Goal: Navigation & Orientation: Find specific page/section

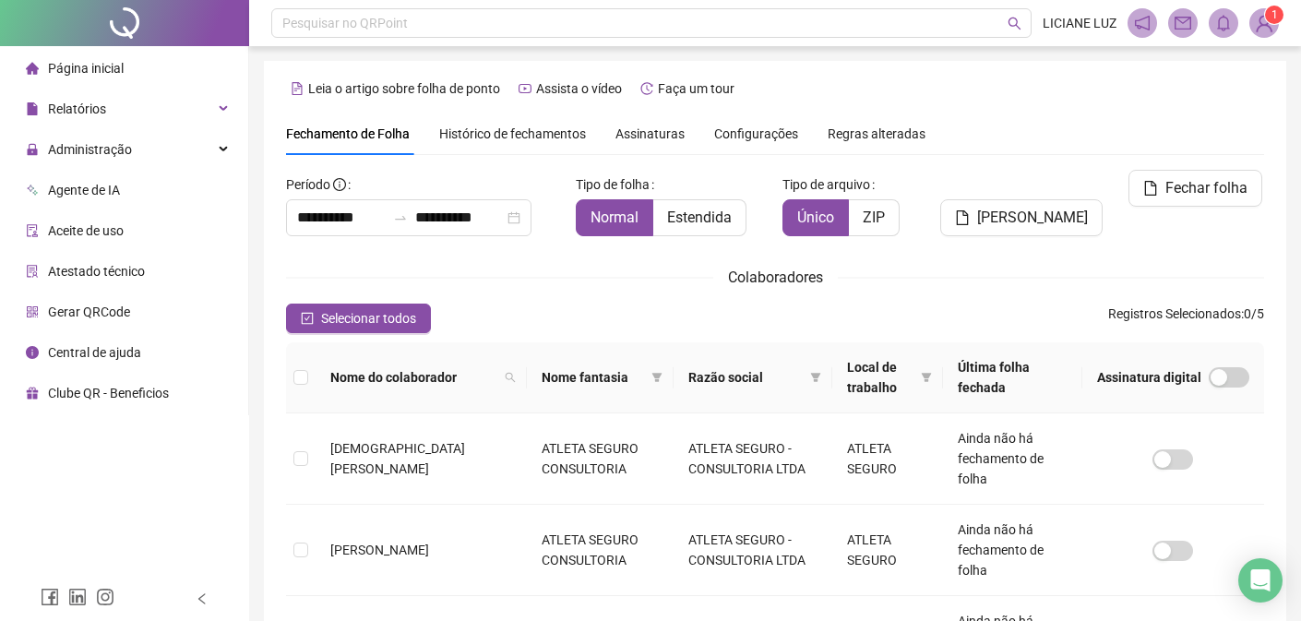
scroll to position [67, 0]
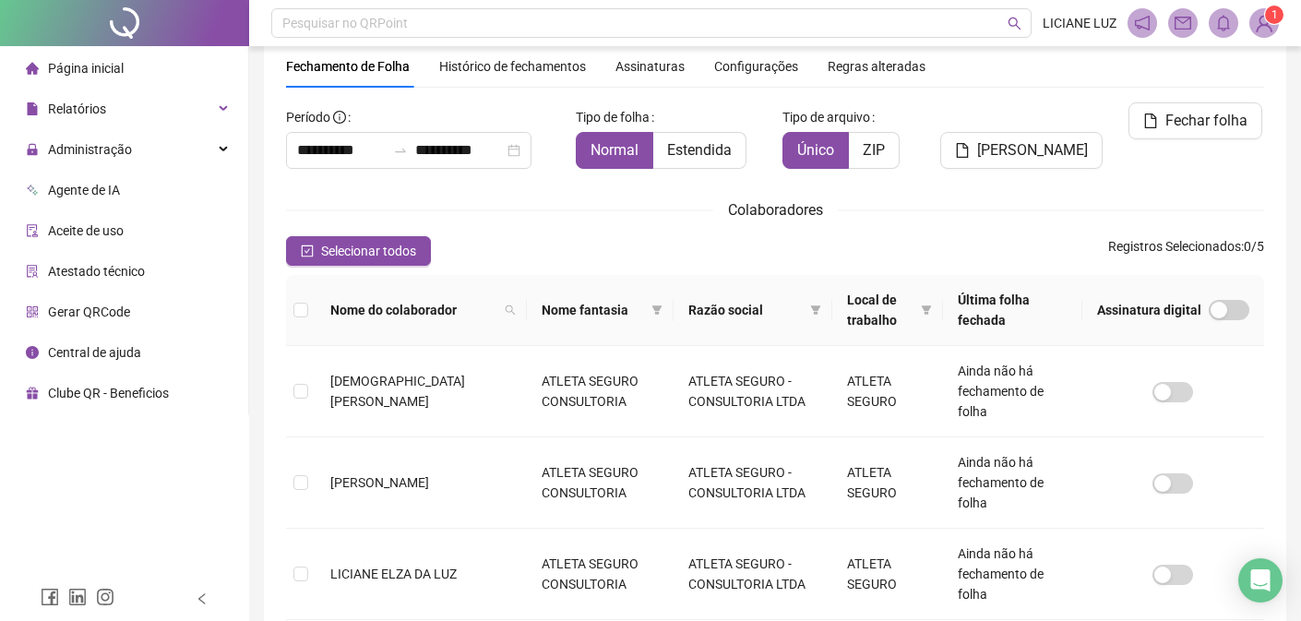
click at [96, 66] on span "Página inicial" at bounding box center [86, 68] width 76 height 15
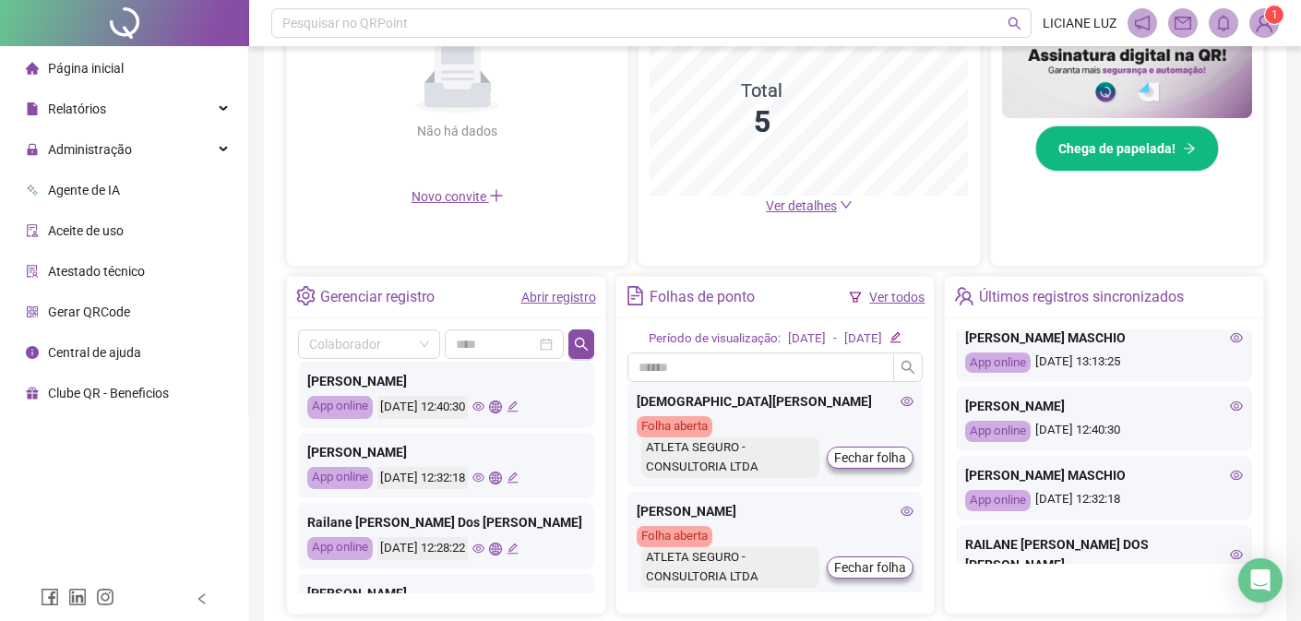
scroll to position [114, 0]
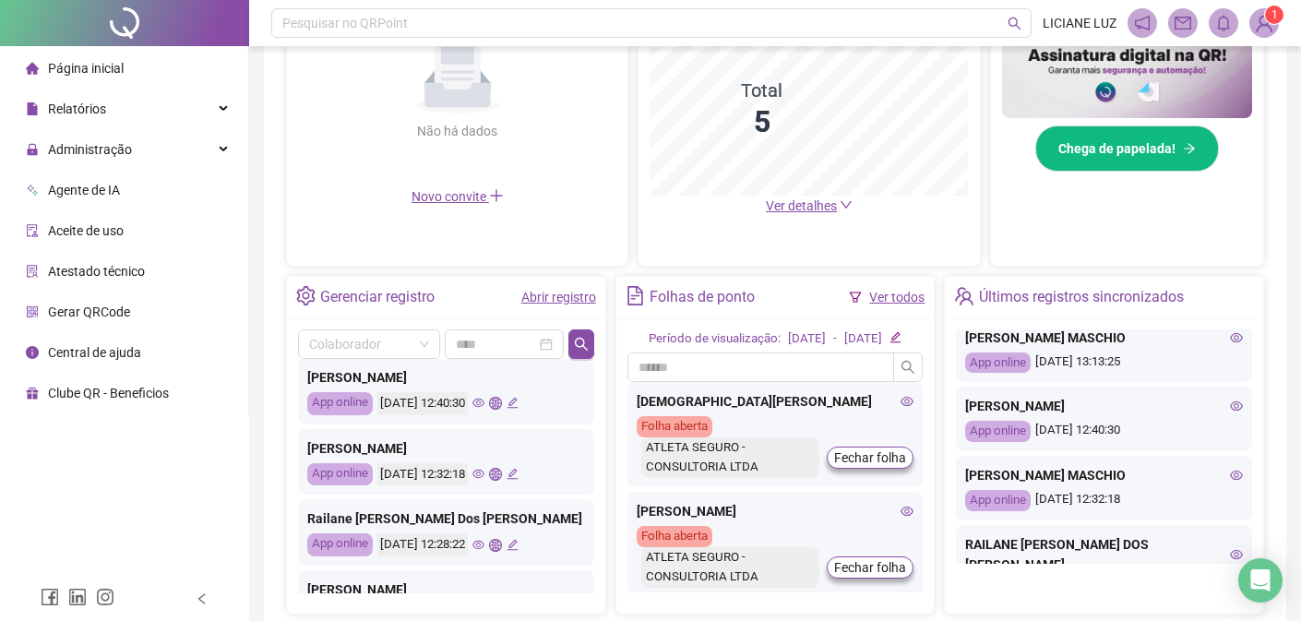
click at [576, 296] on link "Abrir registro" at bounding box center [558, 297] width 75 height 15
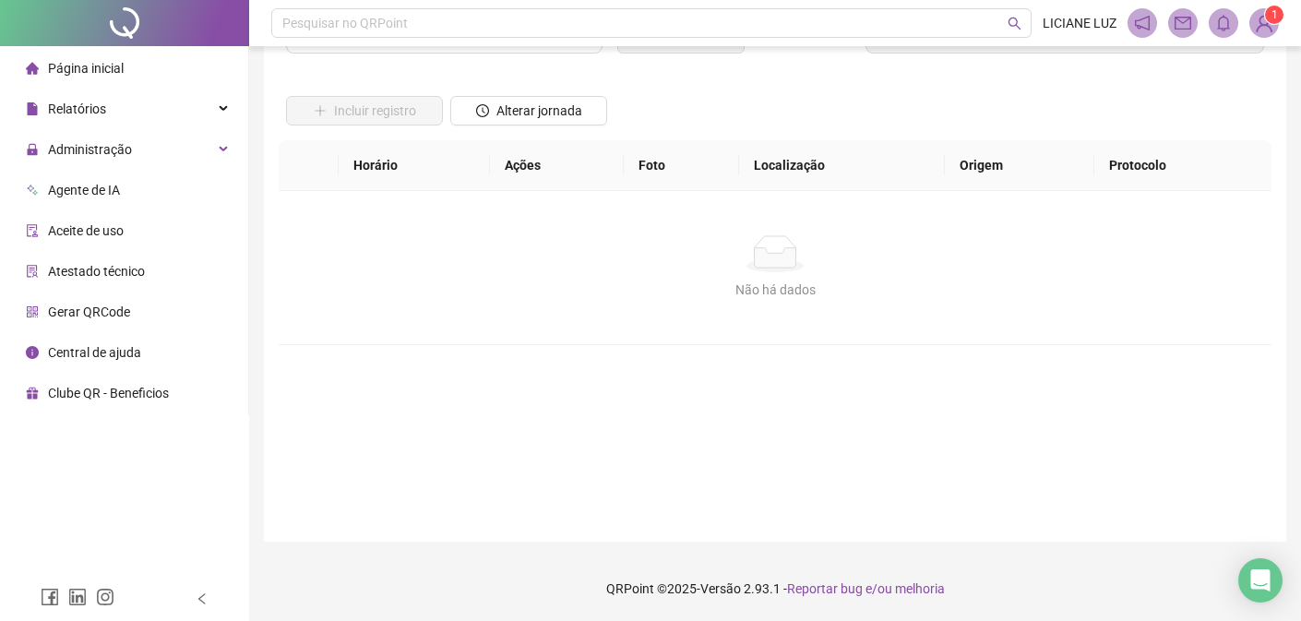
scroll to position [94, 0]
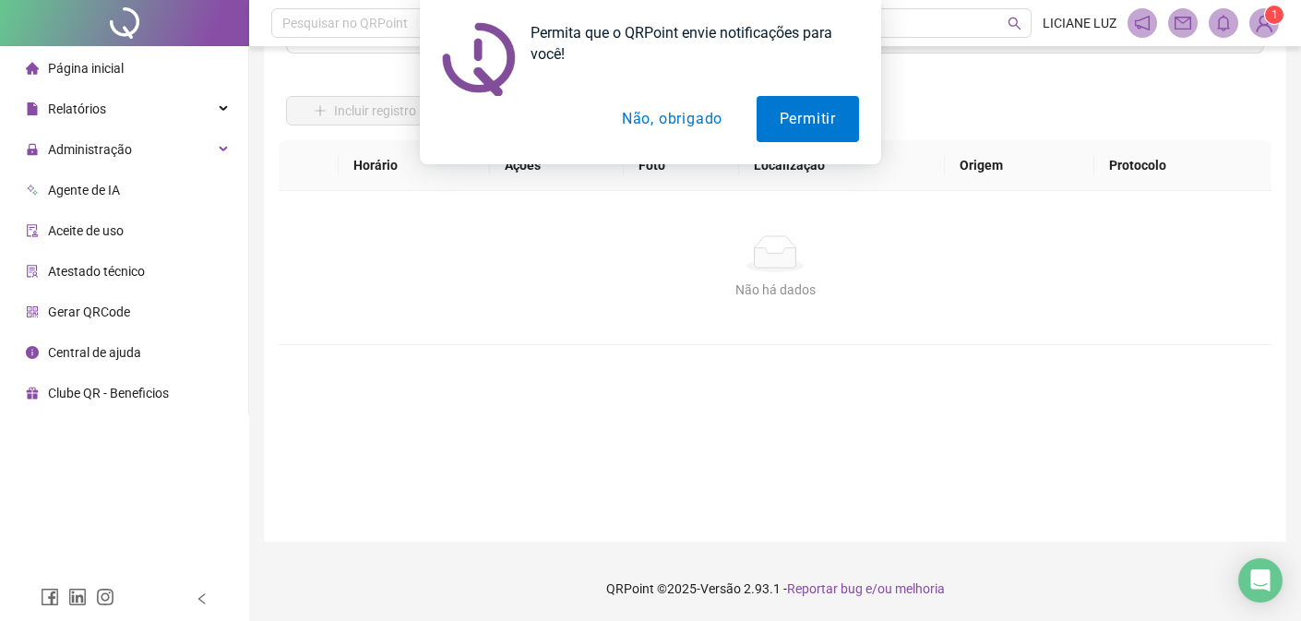
click at [651, 118] on button "Não, obrigado" at bounding box center [672, 119] width 147 height 46
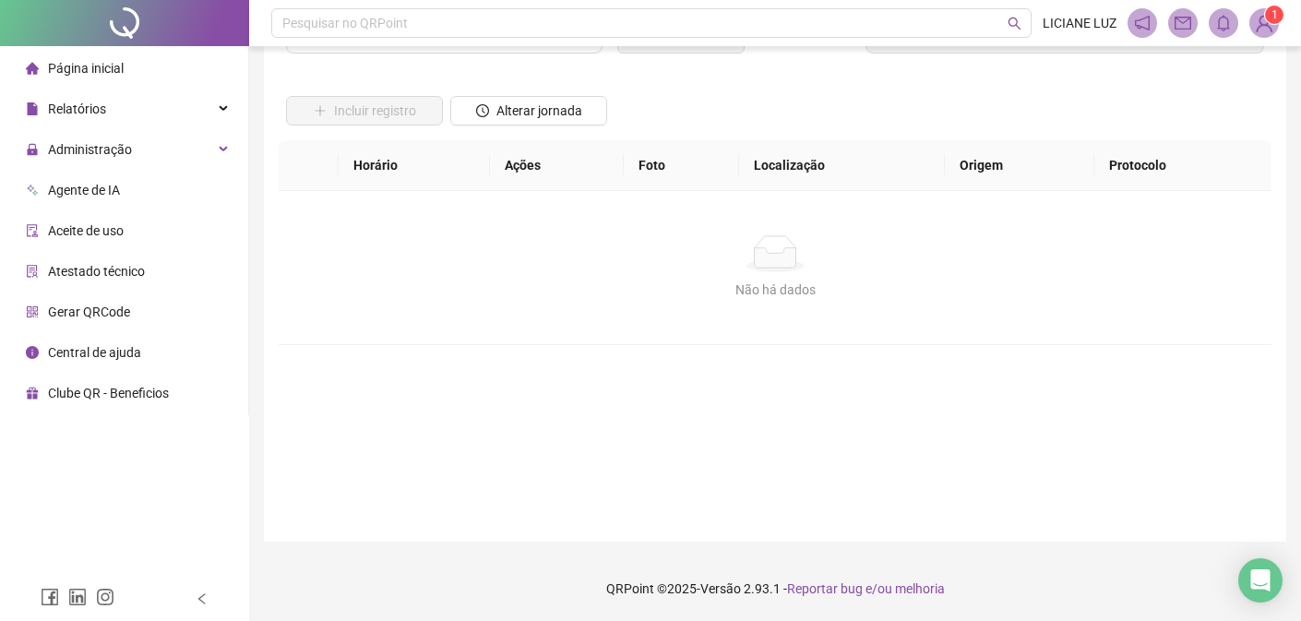
scroll to position [0, 0]
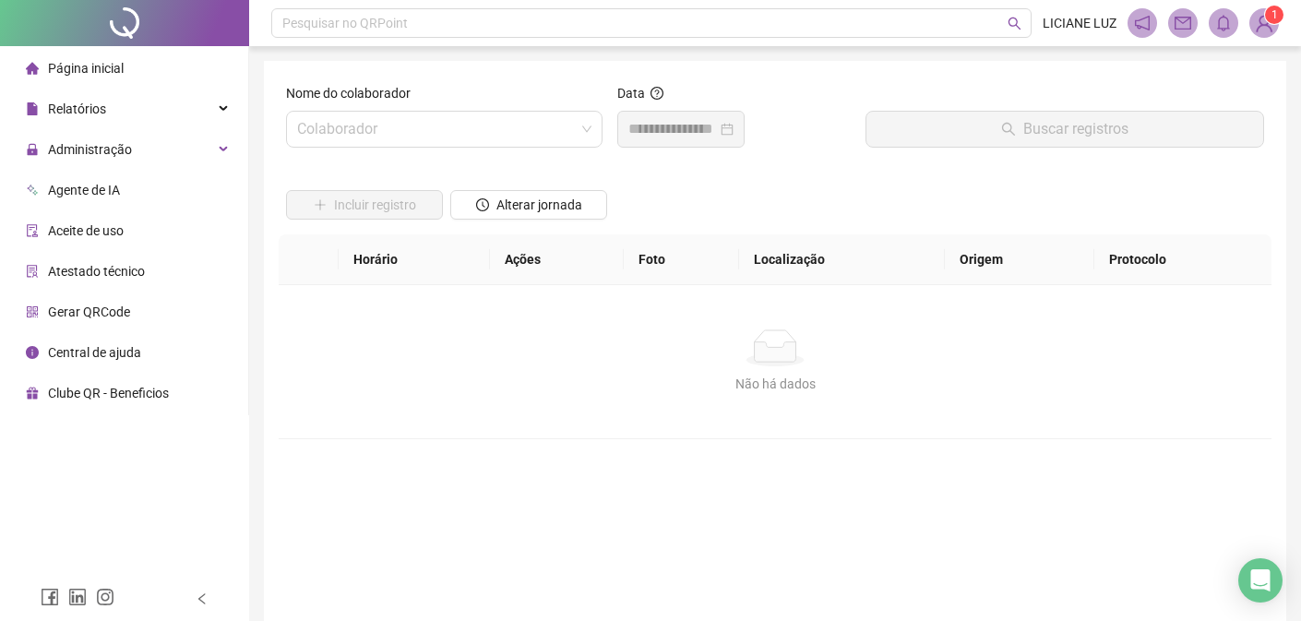
click at [87, 68] on span "Página inicial" at bounding box center [86, 68] width 76 height 15
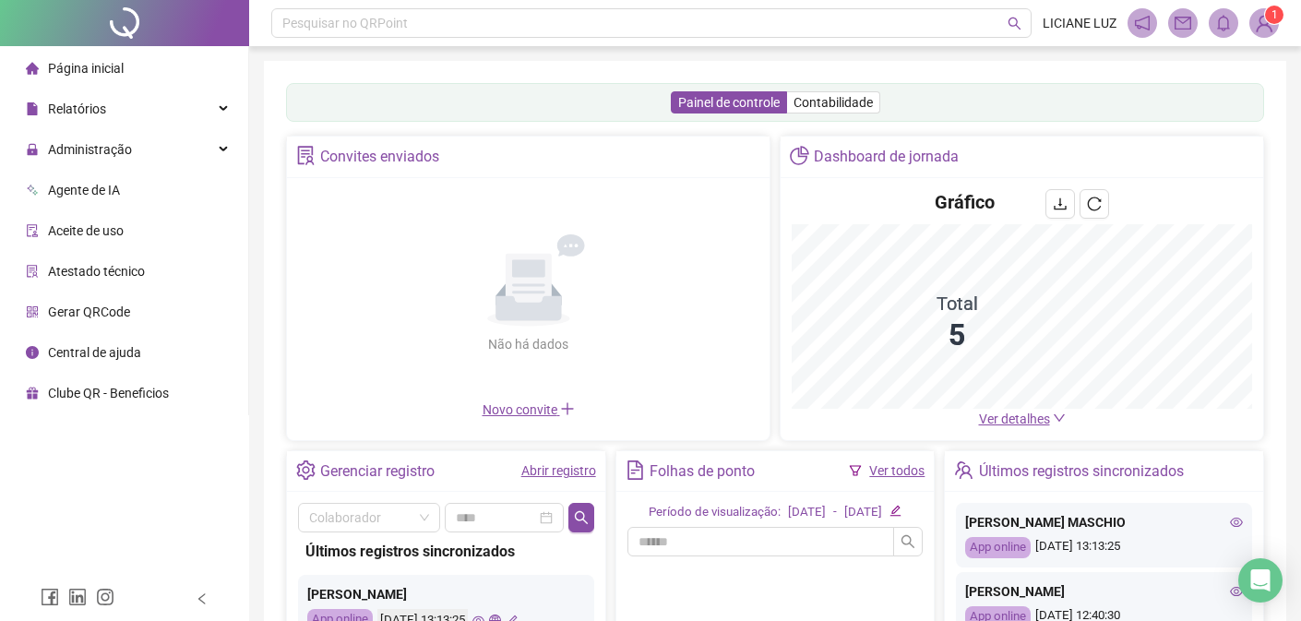
click at [1055, 423] on icon "down" at bounding box center [1059, 418] width 13 height 13
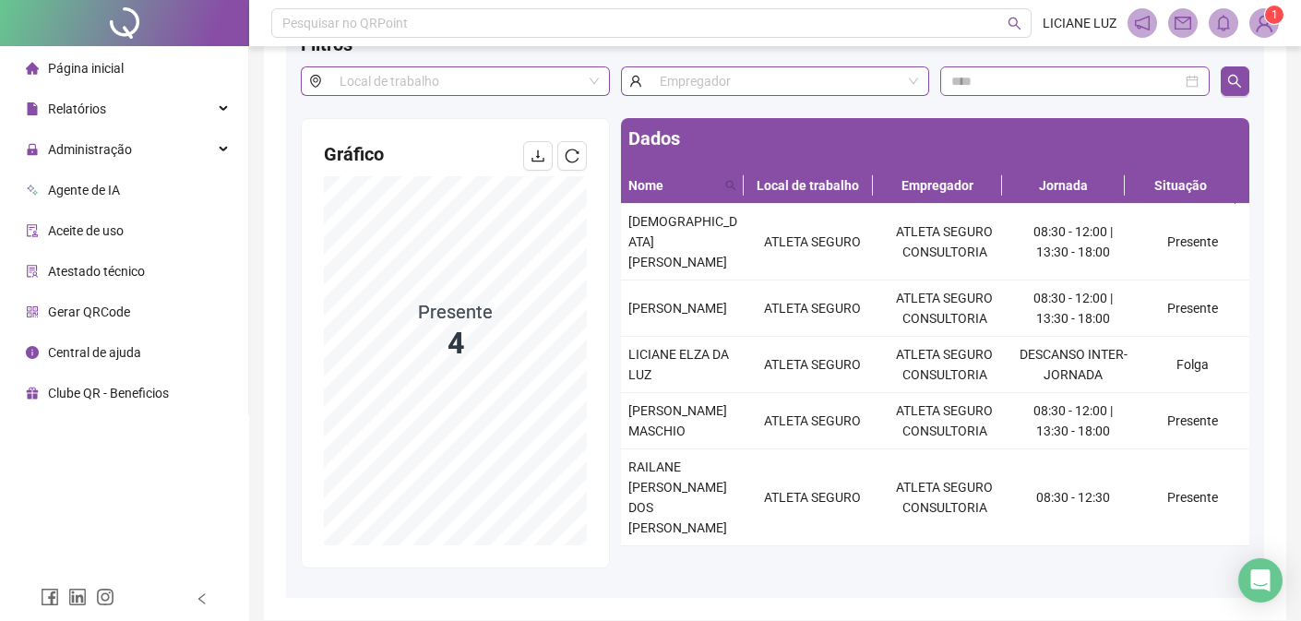
scroll to position [185, 0]
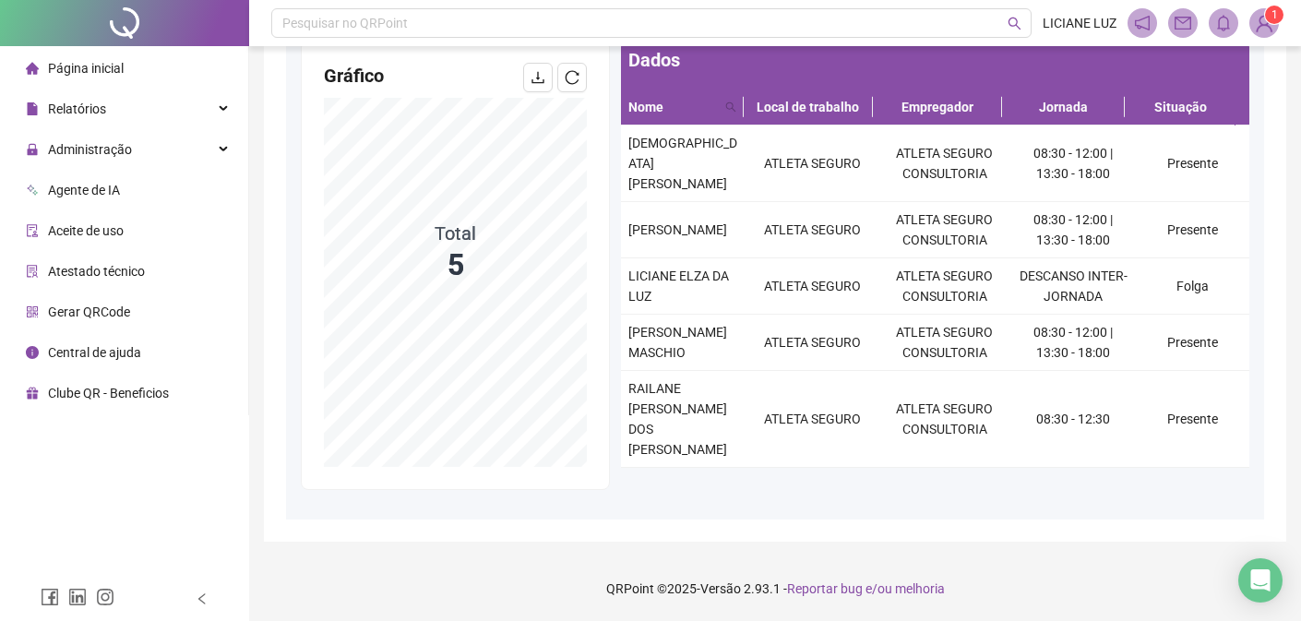
click at [74, 62] on span "Página inicial" at bounding box center [86, 68] width 76 height 15
